Goal: Browse casually: Explore the website without a specific task or goal

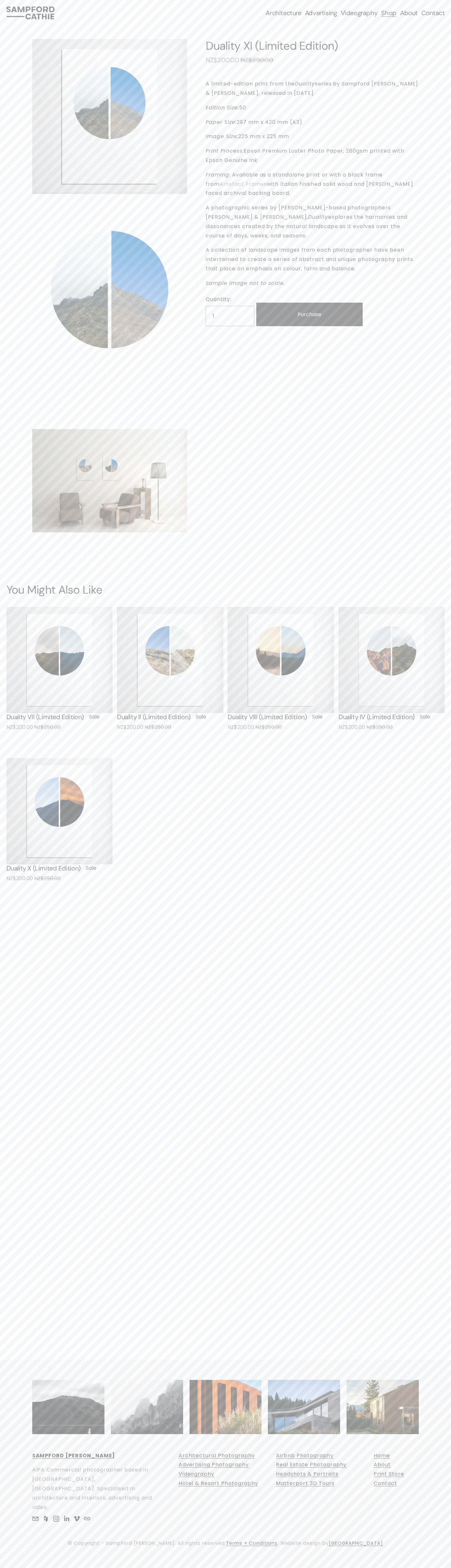
click at [334, 0] on div "Skip to Content Architecture Architectural Photography" at bounding box center [225, 13] width 451 height 26
click at [439, 1568] on html "0 Skip to Content" at bounding box center [225, 784] width 451 height 1568
click at [141, 1568] on html "0 Skip to Content" at bounding box center [225, 784] width 451 height 1568
click at [26, 1361] on div "0 Skip to Content" at bounding box center [225, 784] width 451 height 1568
click at [223, 60] on span "NZ$200.00" at bounding box center [223, 60] width 33 height 9
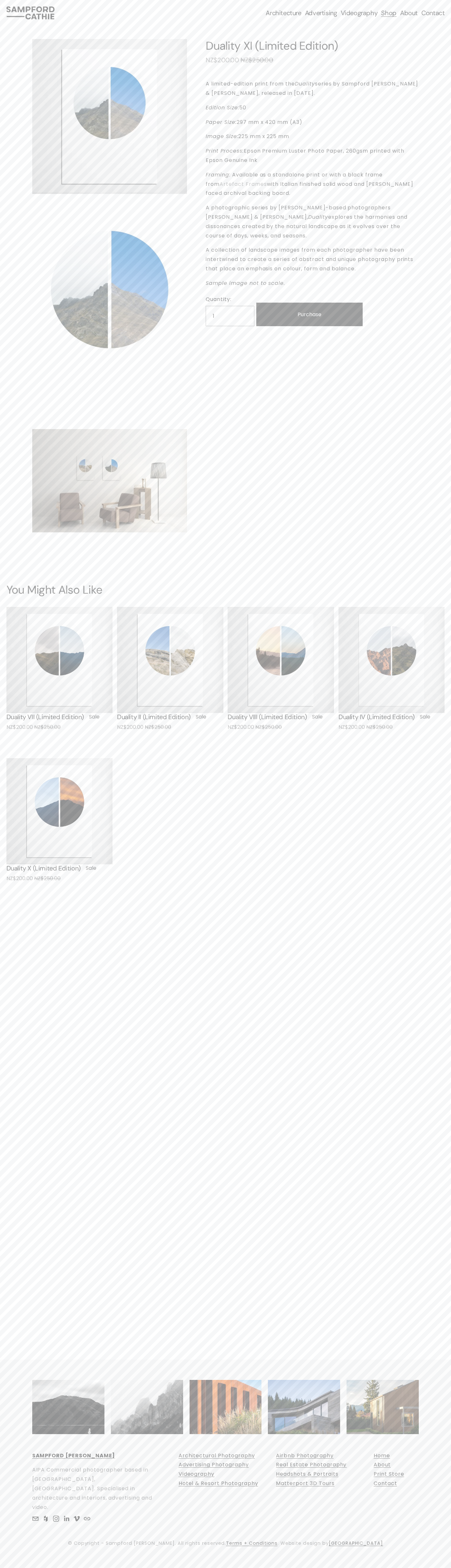
click at [272, 8] on div "Architecture Architectural Photography Airbnb & Holiday Rentals" at bounding box center [226, 13] width 439 height 13
click at [442, 633] on div "Quick View" at bounding box center [392, 660] width 106 height 106
click at [429, 1568] on html "0 Skip to Content" at bounding box center [225, 784] width 451 height 1568
click at [25, 213] on div "1 / 3 Image 1 of 3 Image 2 of 3 Image 3 of 3 Duality XI (Limited Edition) Sale …" at bounding box center [225, 461] width 451 height 870
click at [223, 60] on span "NZ$200.00" at bounding box center [223, 60] width 33 height 9
